Goal: Task Accomplishment & Management: Manage account settings

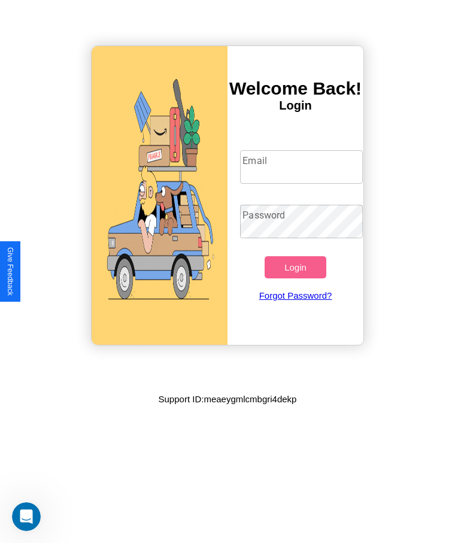
click at [301, 167] on input "Email" at bounding box center [301, 167] width 122 height 34
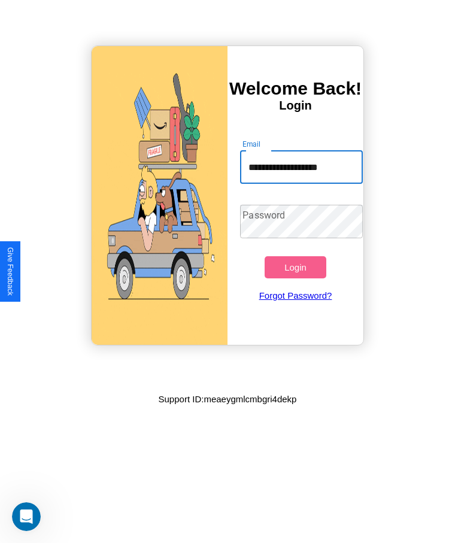
type input "**********"
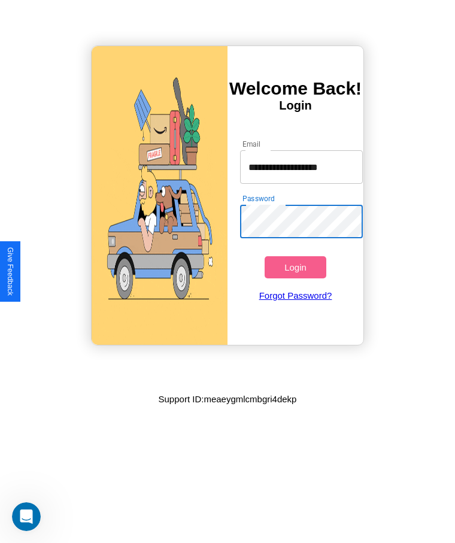
click at [295, 267] on button "Login" at bounding box center [294, 267] width 61 height 22
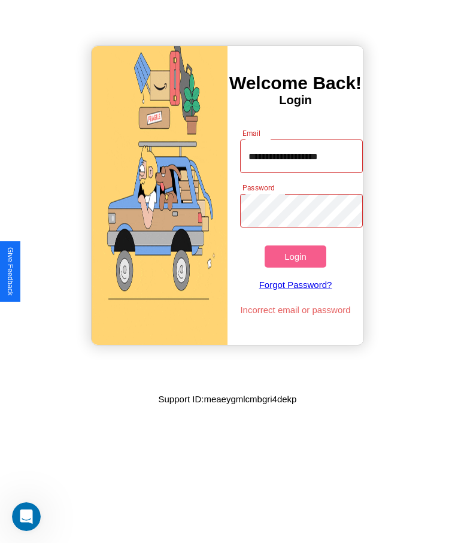
click at [295, 256] on button "Login" at bounding box center [294, 256] width 61 height 22
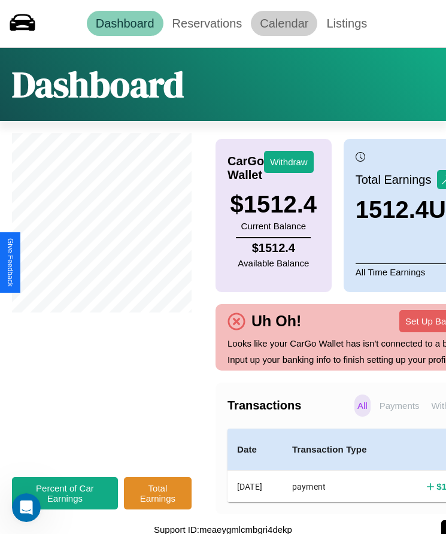
click at [284, 23] on link "Calendar" at bounding box center [284, 23] width 66 height 25
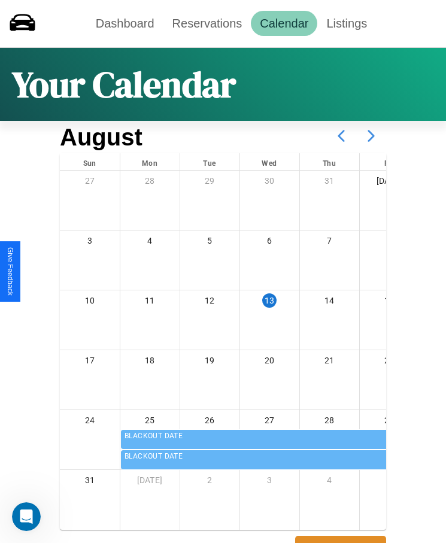
click at [371, 136] on icon at bounding box center [371, 136] width 30 height 30
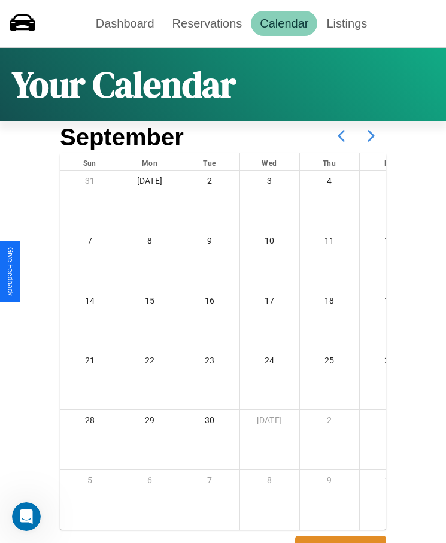
click at [371, 136] on icon at bounding box center [371, 136] width 30 height 30
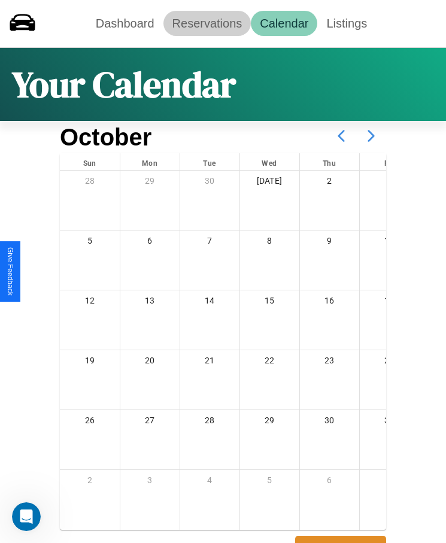
click at [206, 23] on link "Reservations" at bounding box center [207, 23] width 88 height 25
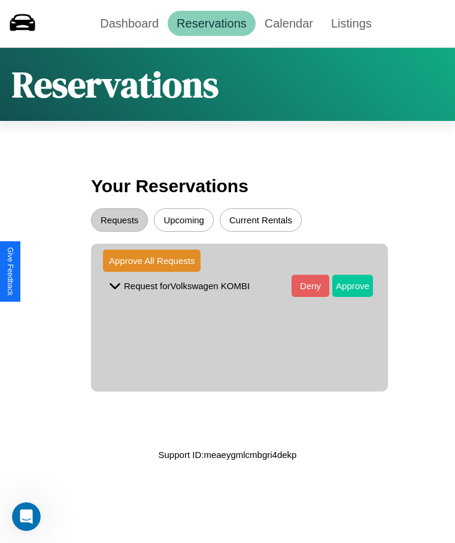
click at [343, 285] on button "Approve" at bounding box center [352, 286] width 41 height 22
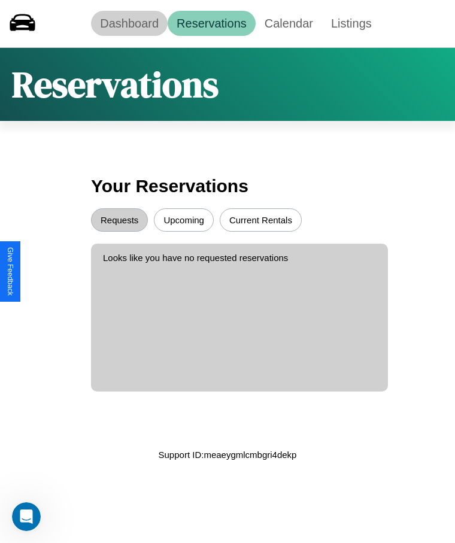
click at [129, 23] on link "Dashboard" at bounding box center [129, 23] width 77 height 25
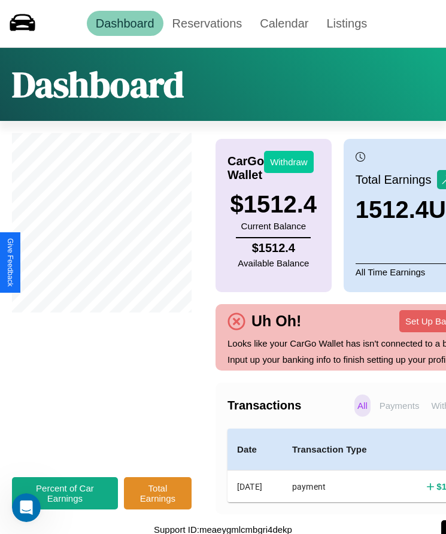
click at [288, 162] on button "Withdraw" at bounding box center [289, 162] width 50 height 22
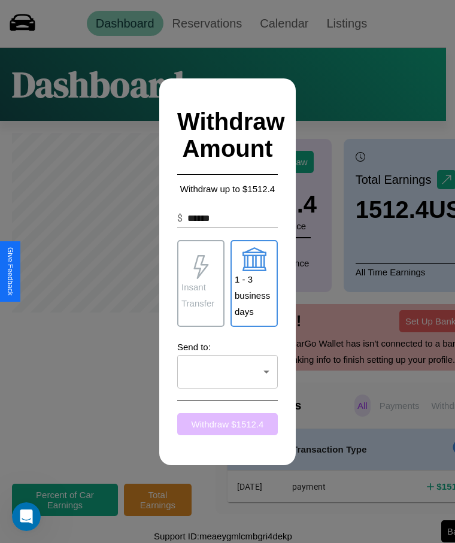
click at [227, 424] on button "Withdraw $ 1512.4" at bounding box center [227, 424] width 101 height 22
